Goal: Transaction & Acquisition: Book appointment/travel/reservation

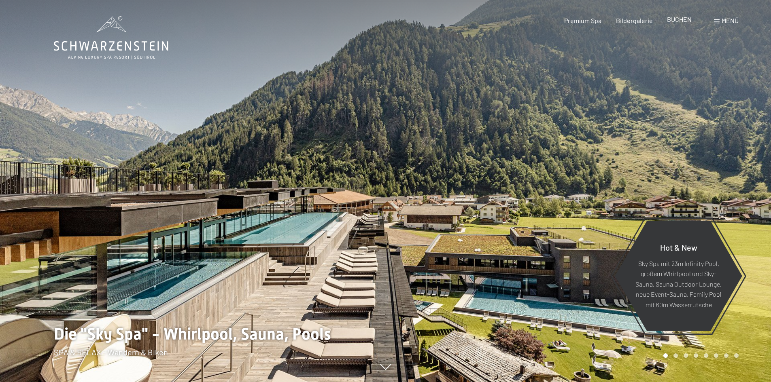
click at [683, 21] on span "BUCHEN" at bounding box center [679, 19] width 25 height 8
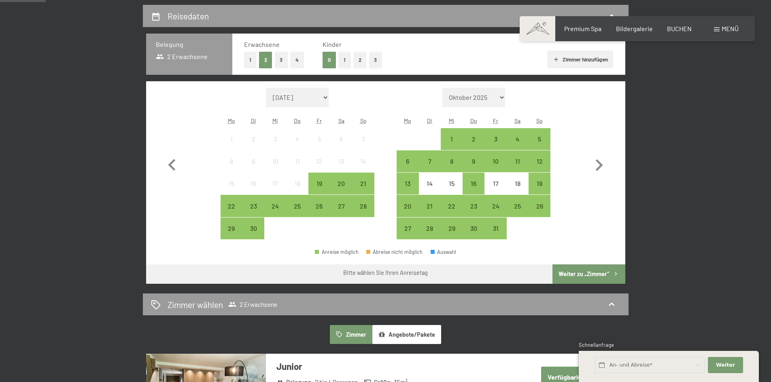
scroll to position [202, 0]
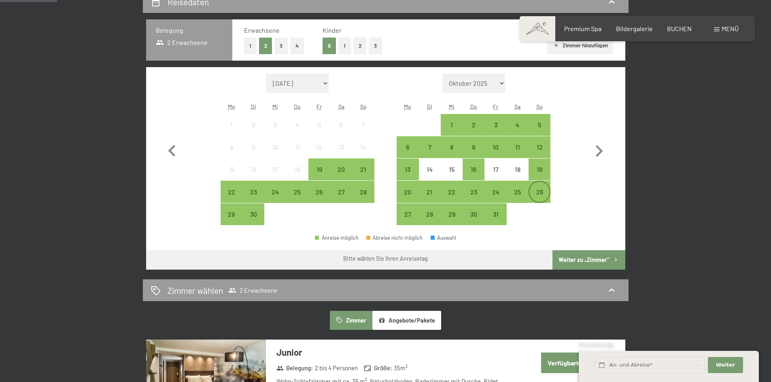
click at [538, 194] on div "26" at bounding box center [539, 199] width 20 height 20
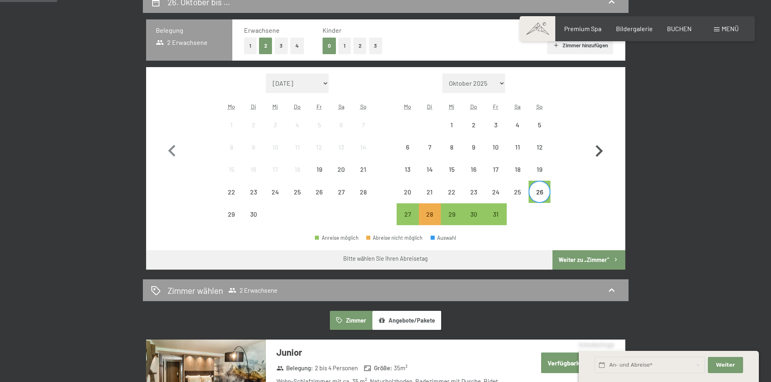
click at [598, 152] on icon "button" at bounding box center [598, 151] width 23 height 23
select select "2025-10-01"
select select "2025-11-01"
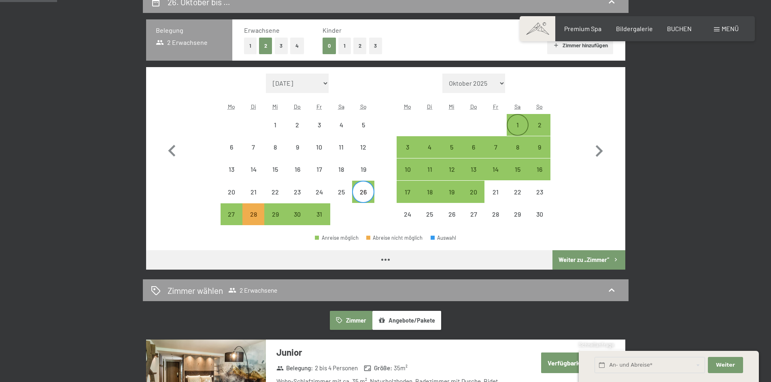
select select "2025-10-01"
select select "2025-11-01"
click at [539, 125] on div "2" at bounding box center [539, 132] width 20 height 20
select select "2025-10-01"
select select "2025-11-01"
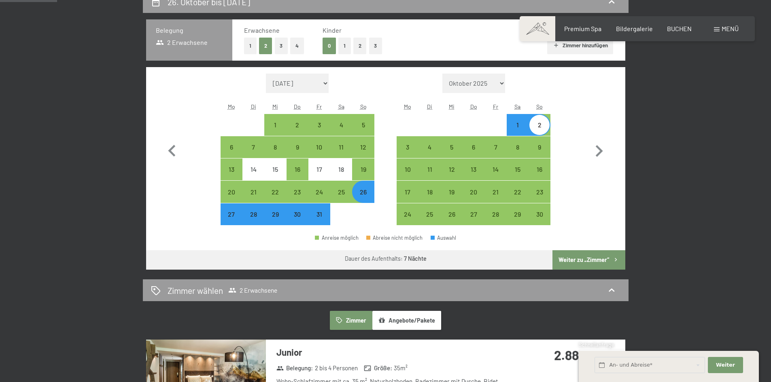
click at [188, 45] on span "2 Erwachsene" at bounding box center [182, 42] width 52 height 9
click at [607, 259] on button "Weiter zu „Zimmer“" at bounding box center [588, 259] width 72 height 19
select select "2025-10-01"
select select "2025-11-01"
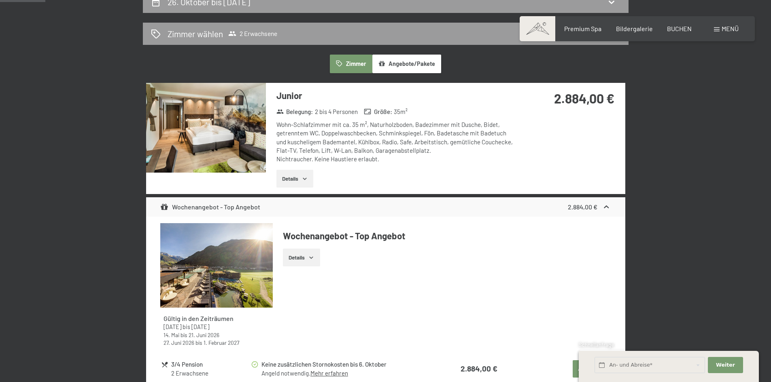
scroll to position [193, 0]
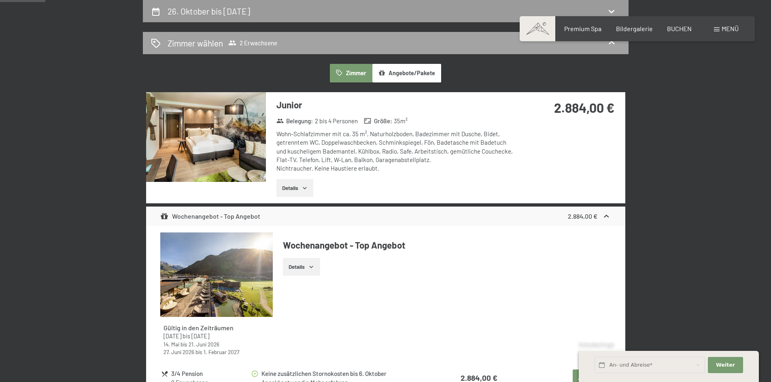
click at [241, 41] on span "2 Erwachsene" at bounding box center [252, 43] width 49 height 8
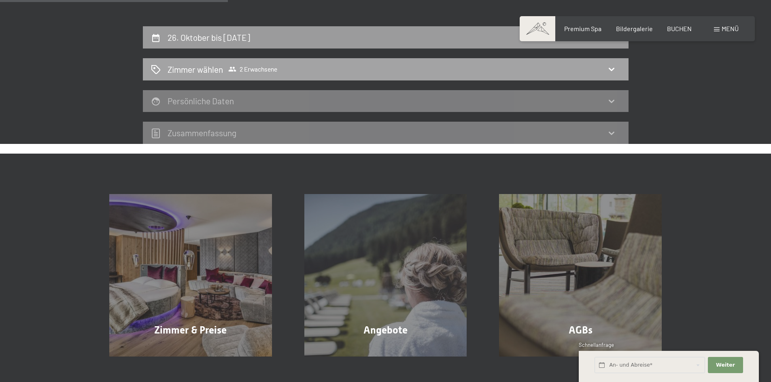
scroll to position [153, 0]
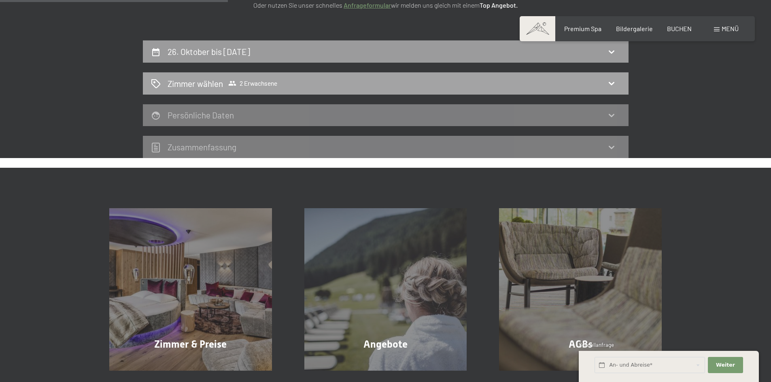
click at [613, 82] on icon at bounding box center [611, 83] width 10 height 10
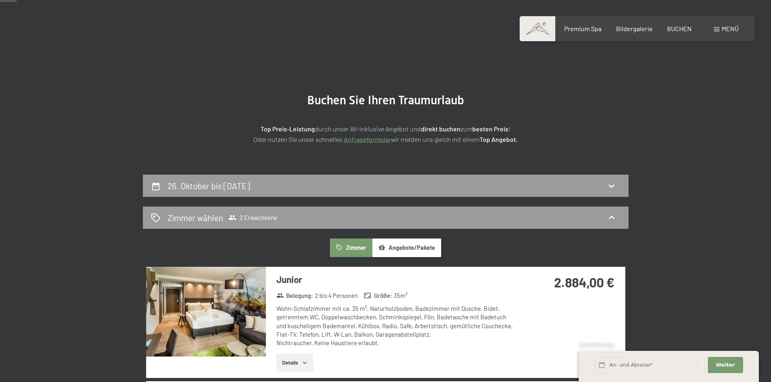
scroll to position [0, 0]
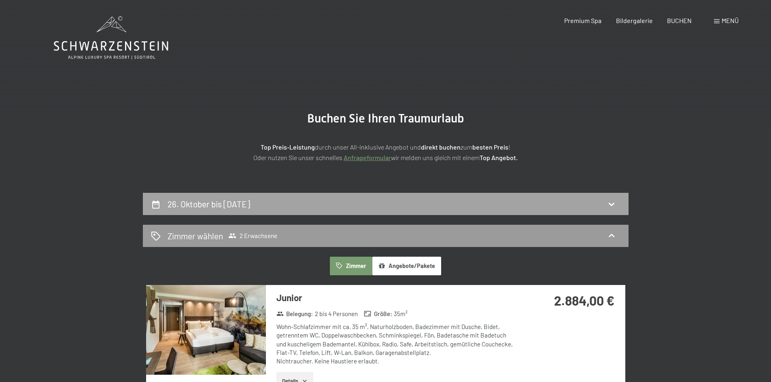
click at [193, 205] on h2 "26. Oktober bis 2. November 2025" at bounding box center [208, 204] width 83 height 10
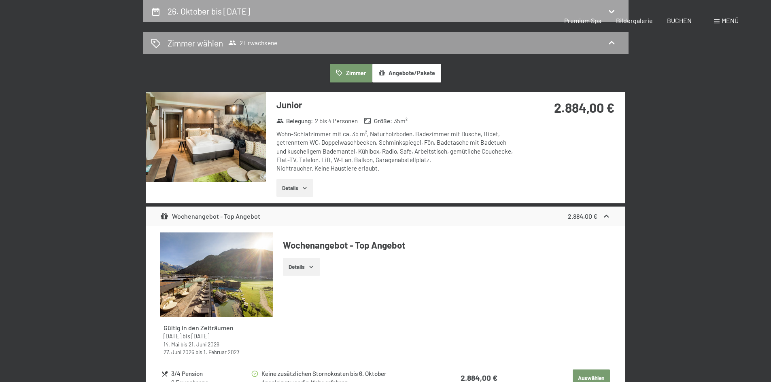
select select "2025-10-01"
select select "2025-11-01"
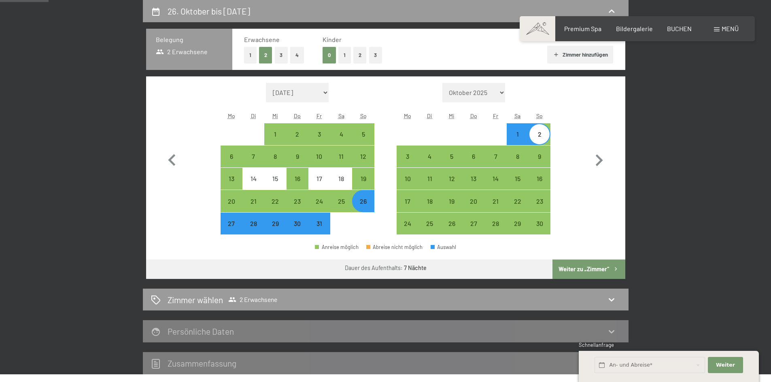
click at [375, 56] on button "3" at bounding box center [375, 55] width 13 height 17
select select "2025-10-01"
select select "2025-11-01"
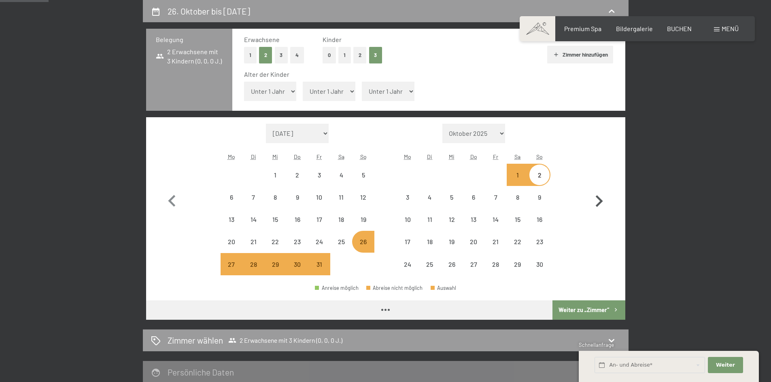
select select "2025-10-01"
select select "2025-11-01"
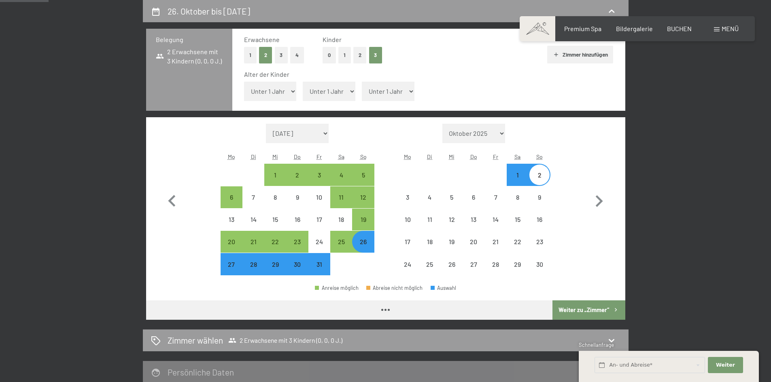
select select "2025-10-01"
select select "2025-11-01"
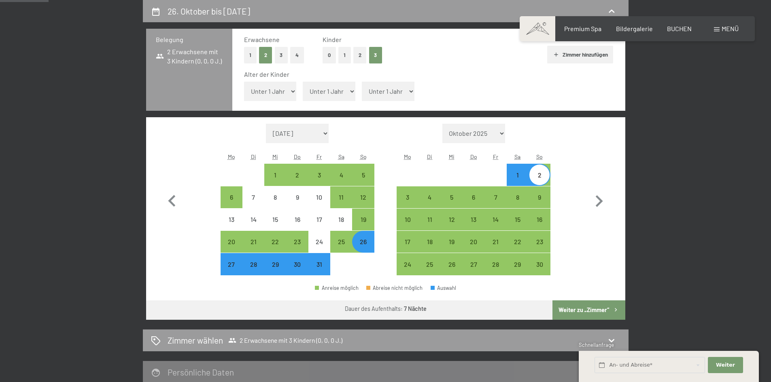
click at [571, 315] on button "Weiter zu „Zimmer“" at bounding box center [588, 310] width 72 height 19
select select "2025-10-01"
select select "2025-11-01"
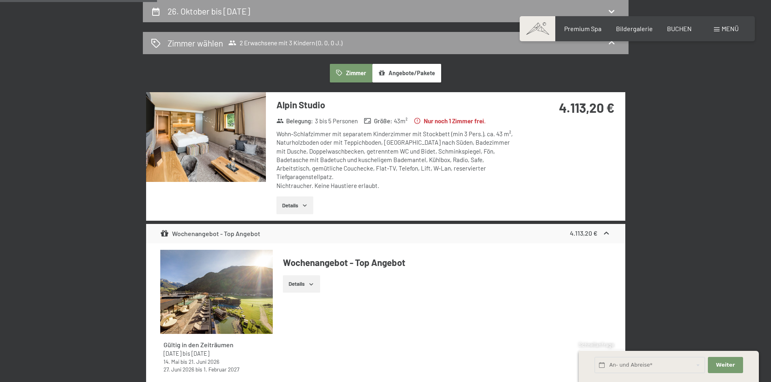
click at [228, 133] on img at bounding box center [206, 137] width 120 height 90
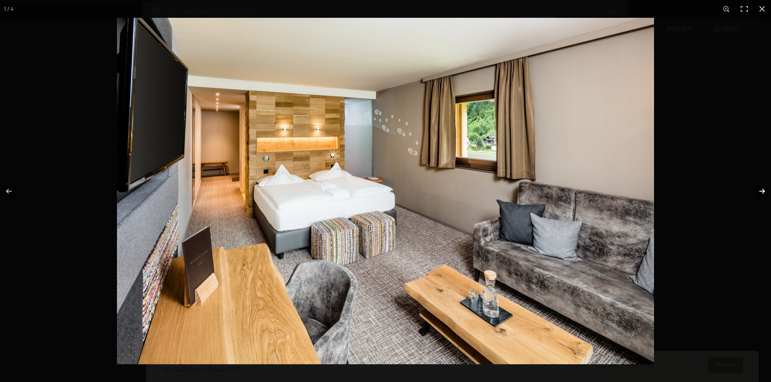
click at [760, 190] on button "button" at bounding box center [756, 191] width 28 height 40
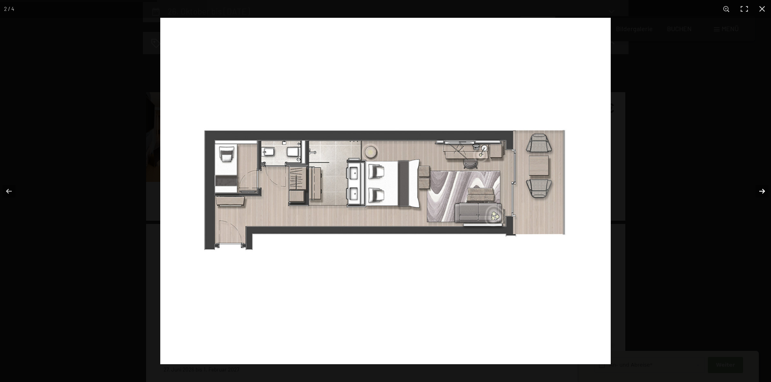
click at [761, 191] on button "button" at bounding box center [756, 191] width 28 height 40
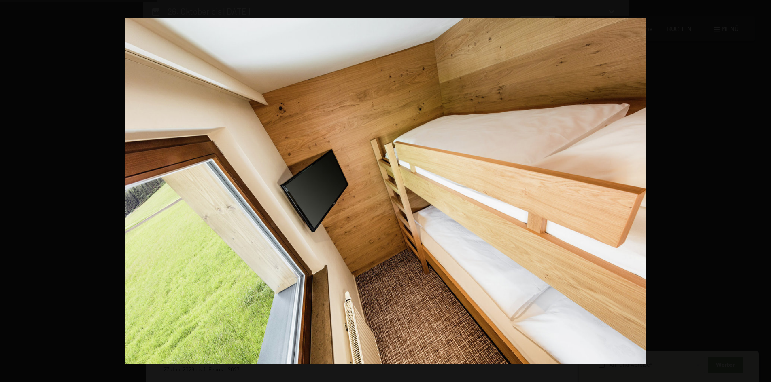
click at [761, 191] on button "button" at bounding box center [756, 191] width 28 height 40
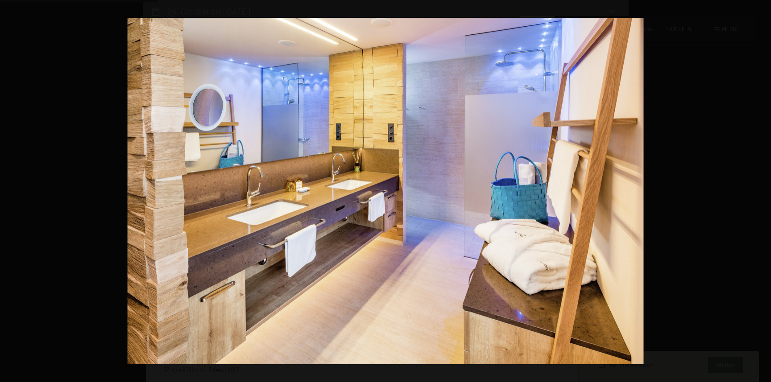
click at [761, 191] on button "button" at bounding box center [756, 191] width 28 height 40
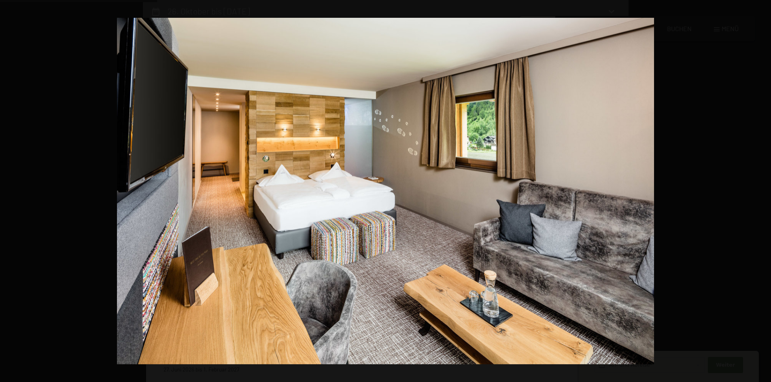
click at [761, 191] on button "button" at bounding box center [756, 191] width 28 height 40
